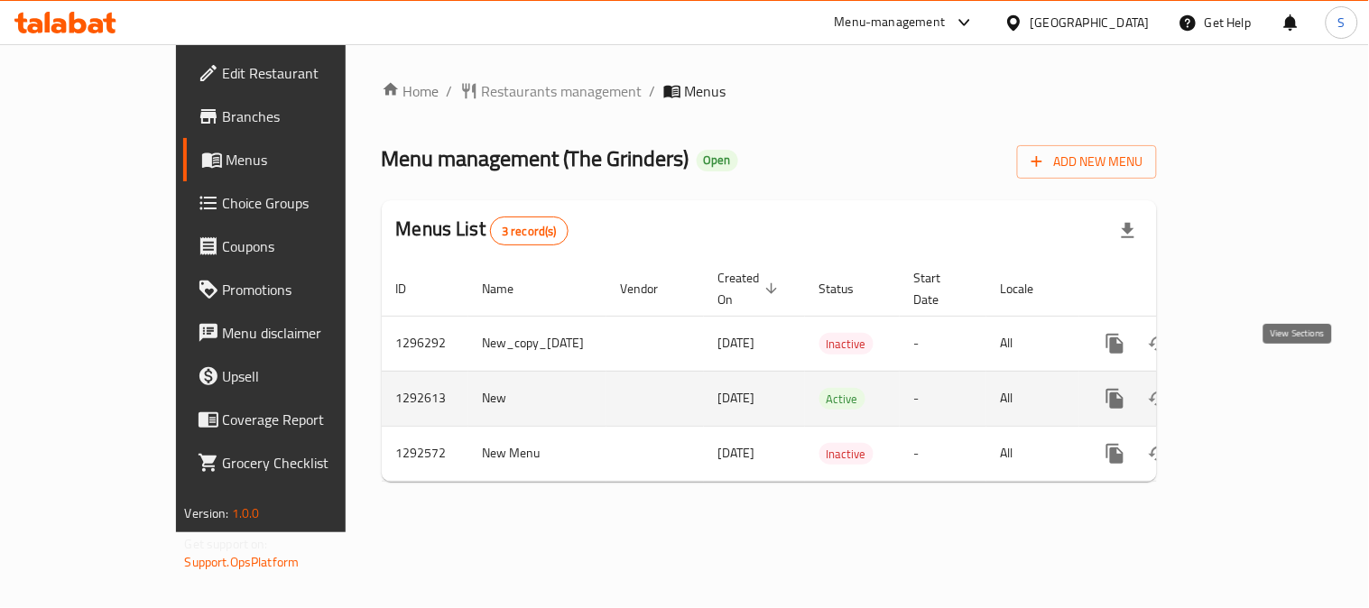
click at [1256, 388] on icon "enhanced table" at bounding box center [1245, 399] width 22 height 22
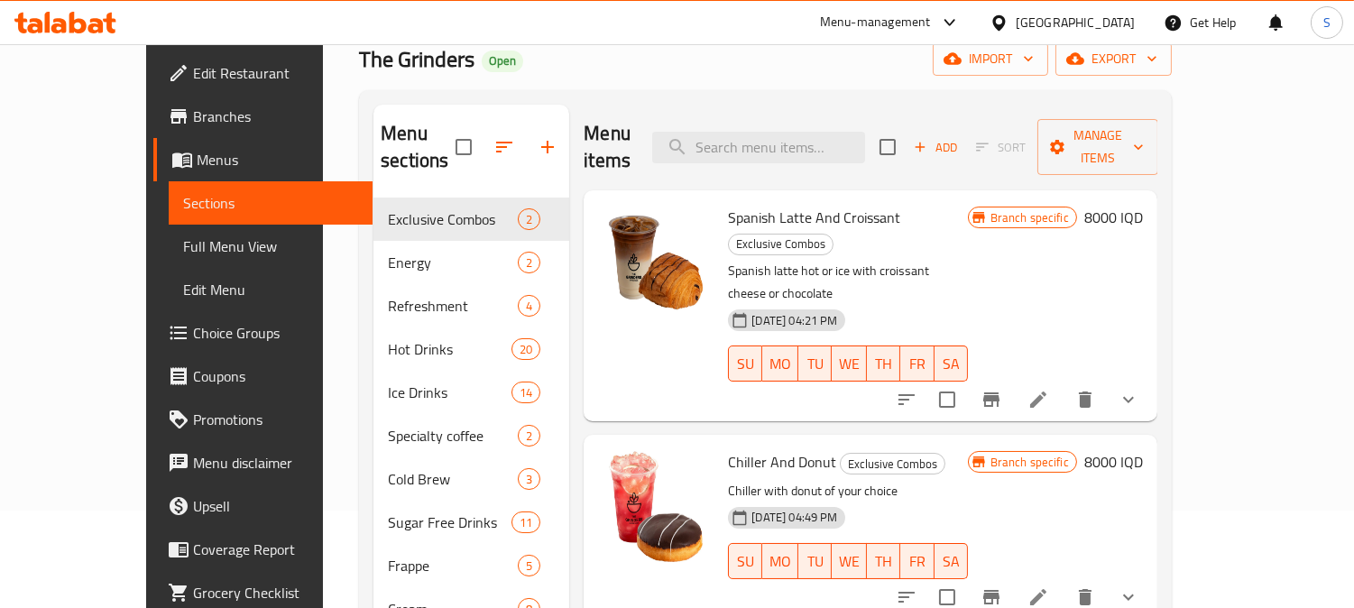
scroll to position [100, 0]
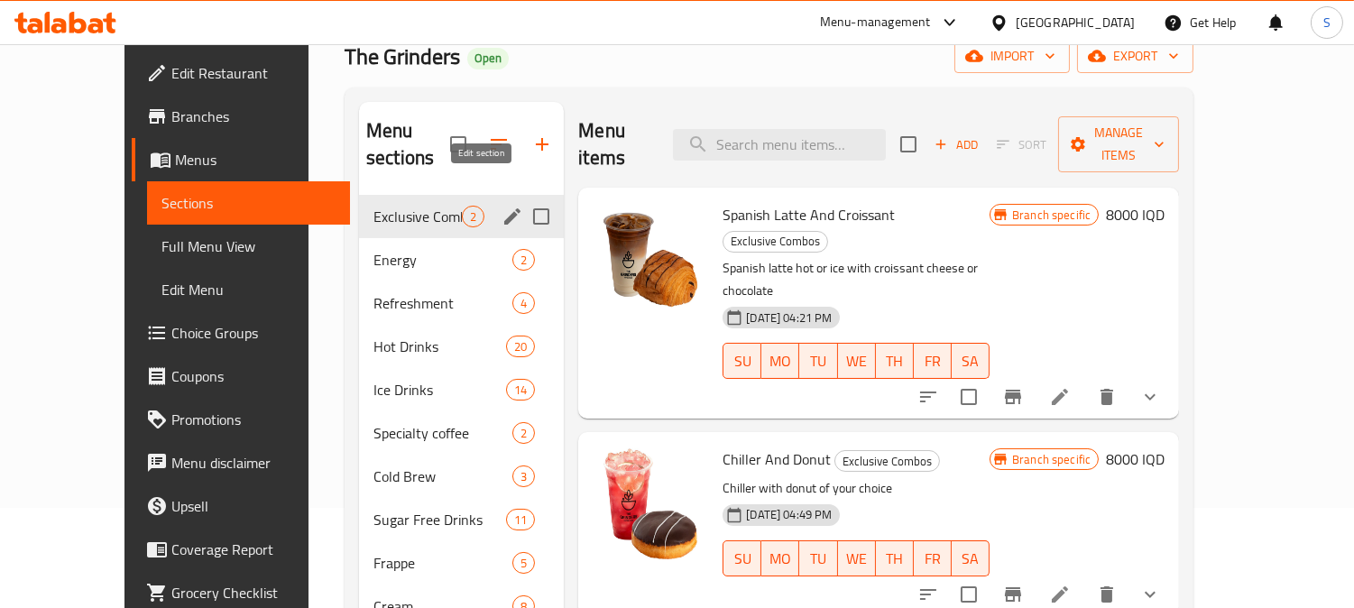
click at [502, 206] on icon "edit" at bounding box center [513, 217] width 22 height 22
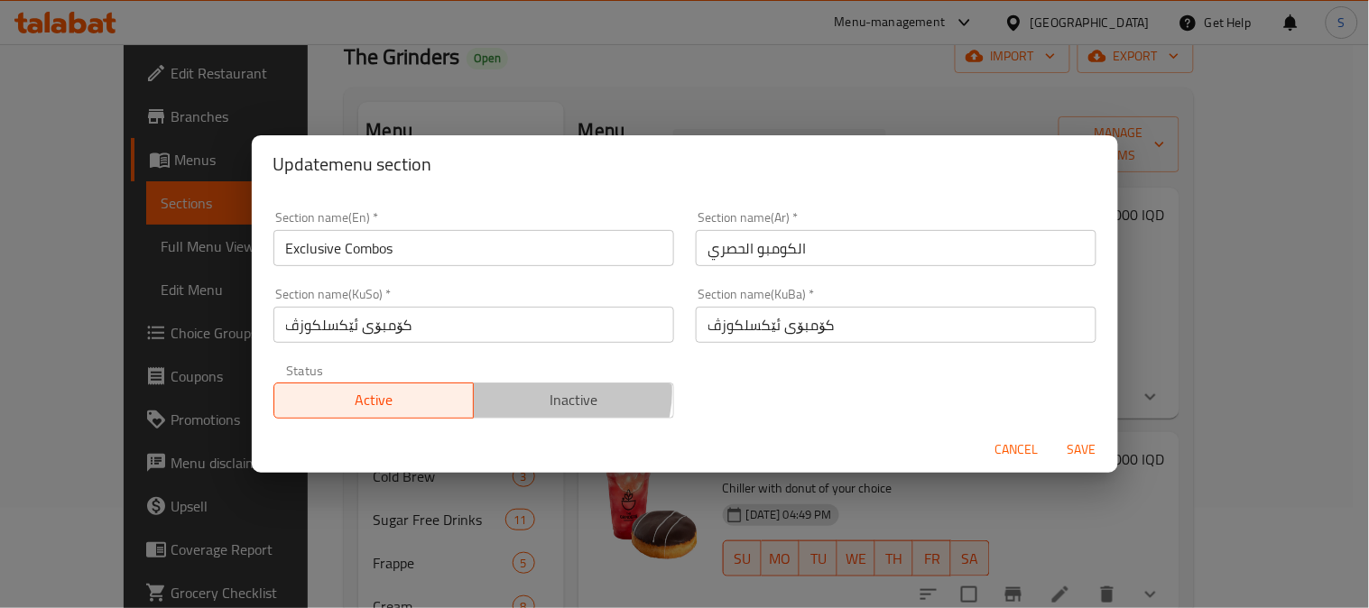
click at [554, 392] on span "Inactive" at bounding box center [574, 400] width 186 height 26
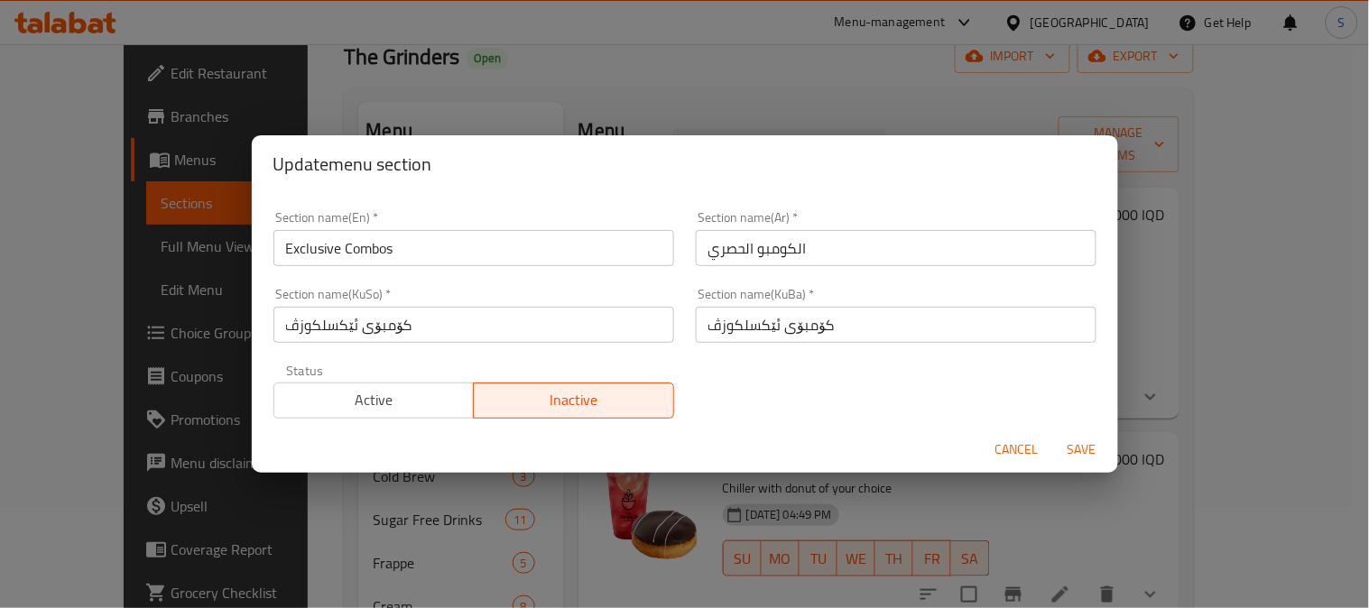
click at [1089, 445] on span "Save" at bounding box center [1081, 449] width 43 height 23
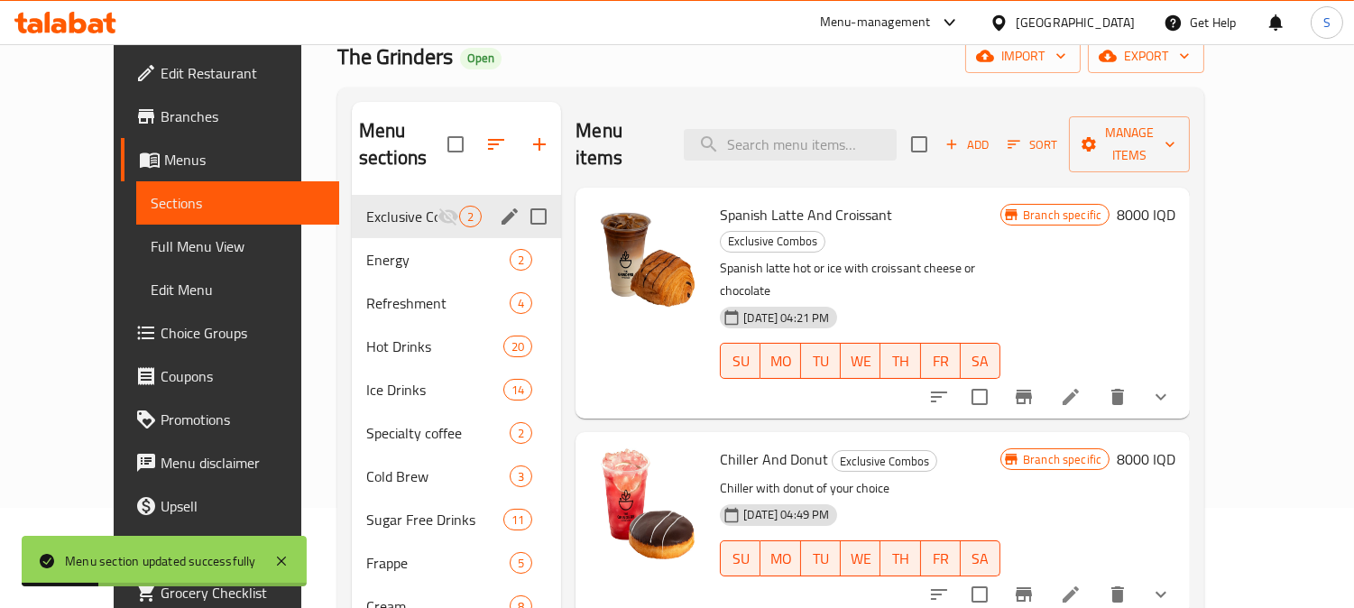
click at [772, 70] on div "The Grinders Open import export" at bounding box center [770, 56] width 867 height 33
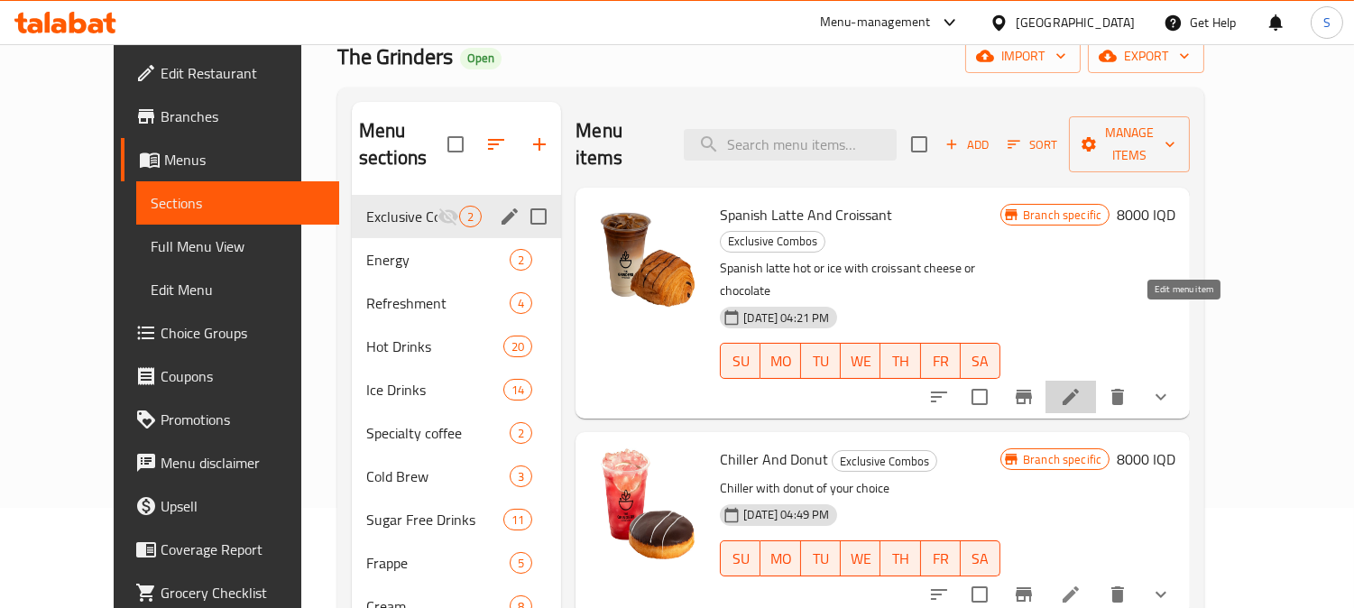
click at [1082, 386] on icon at bounding box center [1071, 397] width 22 height 22
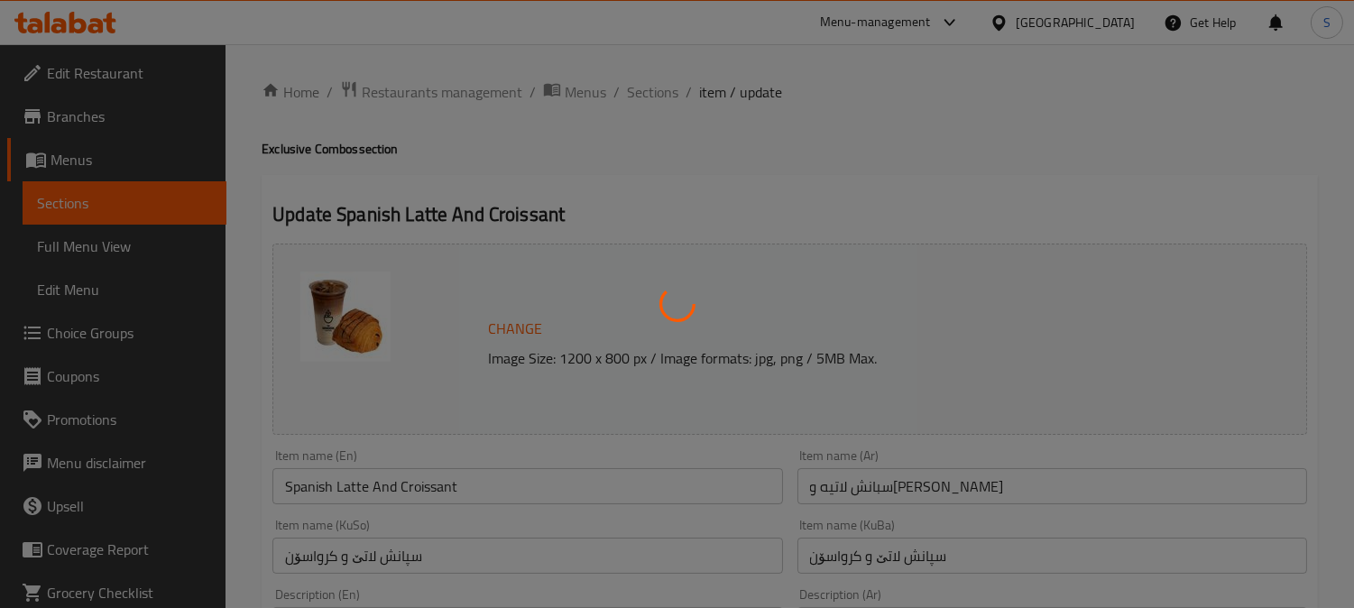
type input "إختيارك من [DEMOGRAPHIC_DATA]:"
type input "هەڵبژاردنت لە لاتێ:"
type input "1"
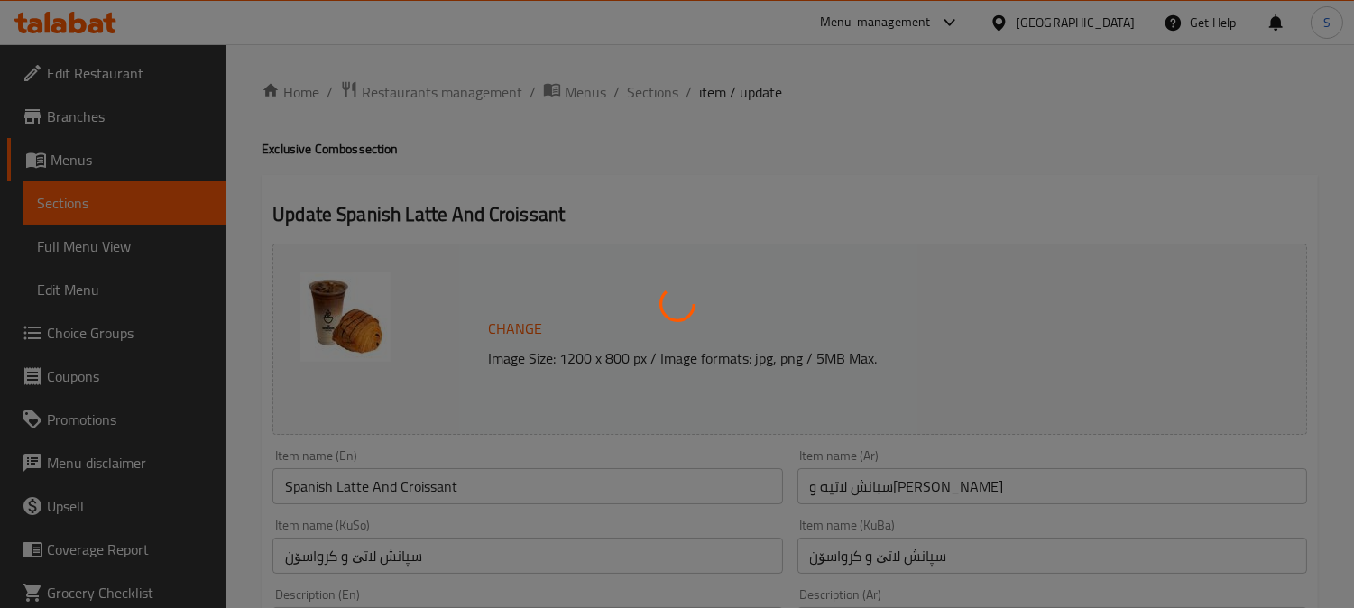
type input "إختيارك من الكرواسون:"
type input "هەڵبژاردنت لە کرواسۆن:"
type input "1"
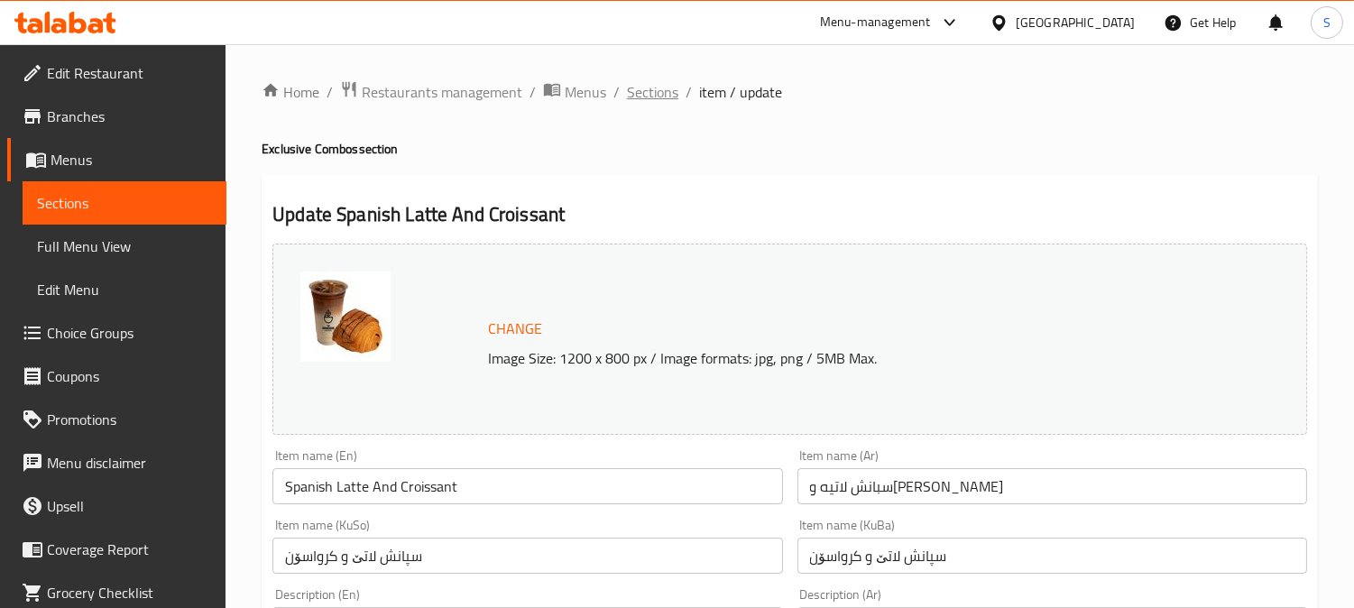
click at [669, 92] on span "Sections" at bounding box center [652, 92] width 51 height 22
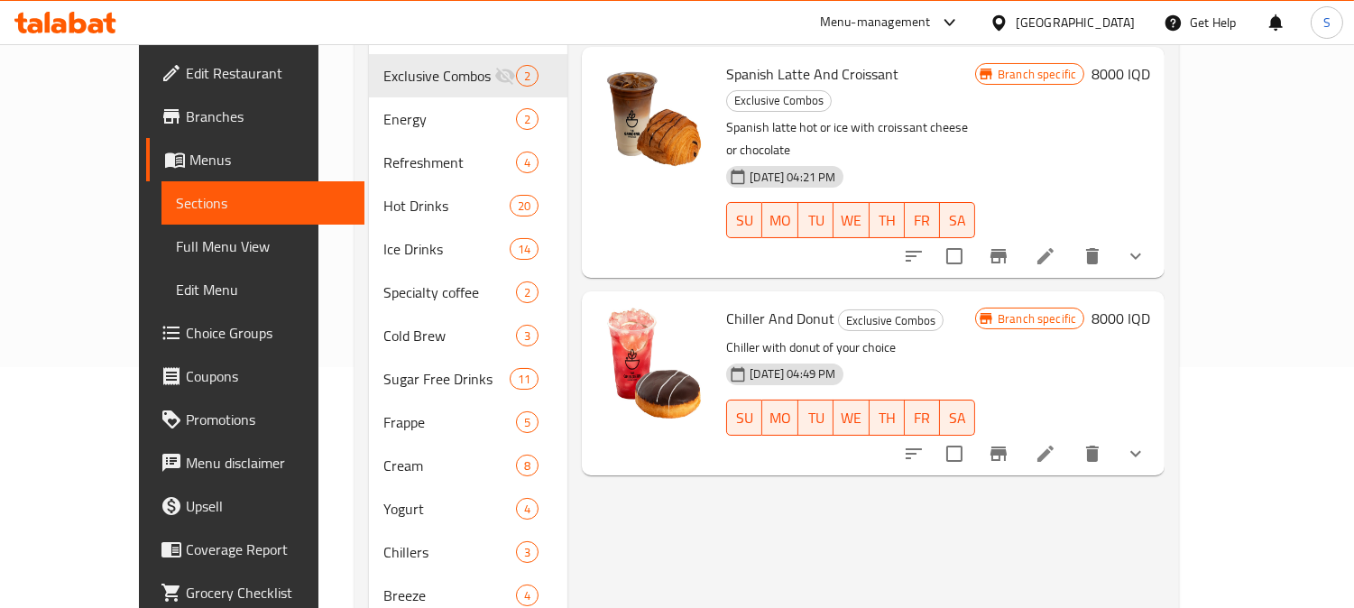
scroll to position [244, 0]
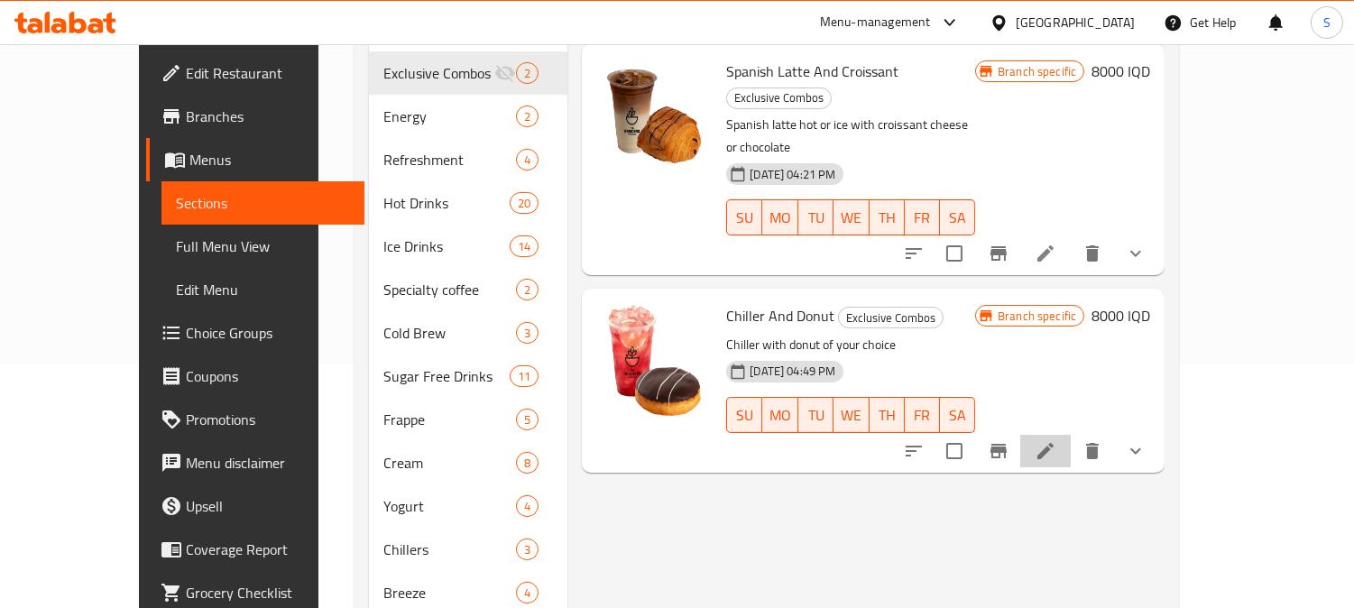
click at [1071, 435] on li at bounding box center [1045, 451] width 51 height 32
